Goal: Task Accomplishment & Management: Manage account settings

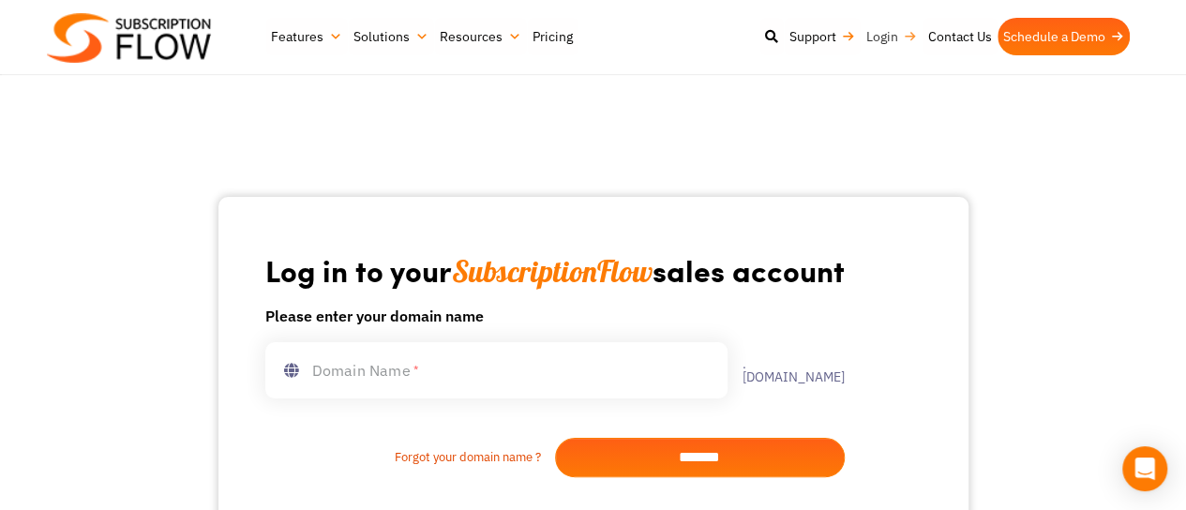
click at [872, 43] on link "Login" at bounding box center [892, 36] width 62 height 37
click at [881, 25] on link "Login" at bounding box center [888, 37] width 62 height 37
